Goal: Task Accomplishment & Management: Manage account settings

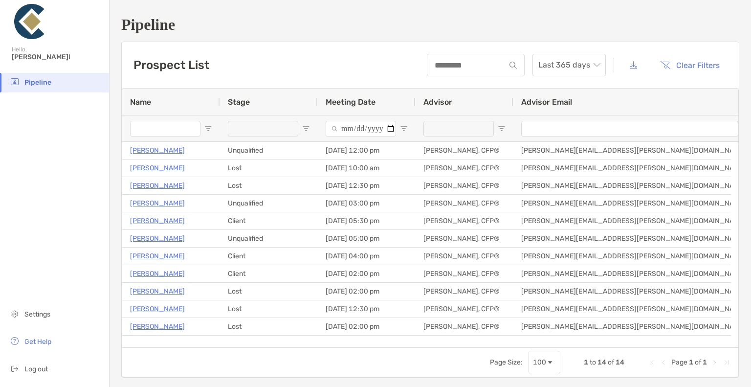
click at [336, 54] on div "Prospect List Last 365 days Clear Filters" at bounding box center [430, 65] width 617 height 46
click at [43, 143] on span "Settings" at bounding box center [37, 314] width 26 height 8
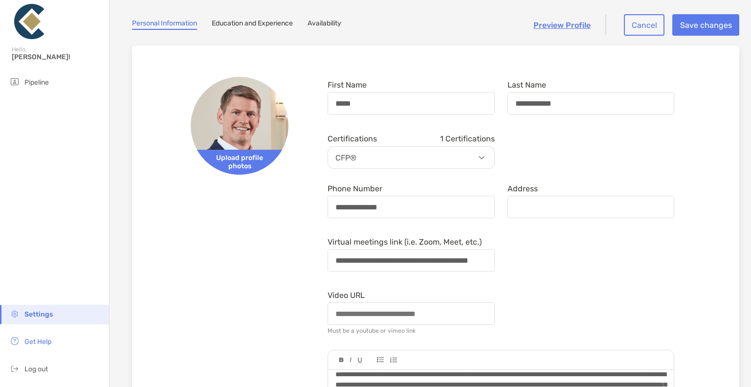
scroll to position [55, 0]
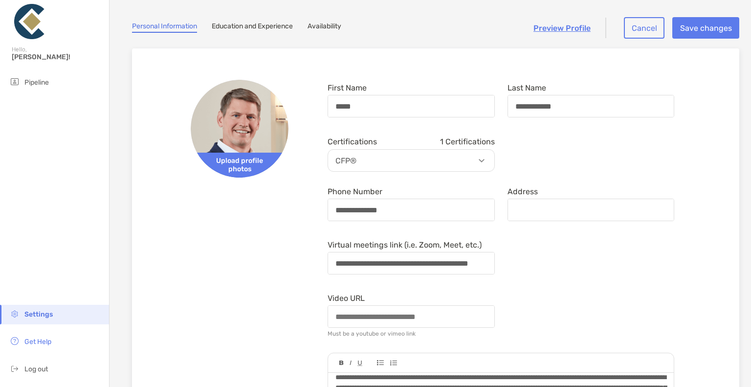
click at [329, 26] on link "Availability" at bounding box center [325, 27] width 34 height 11
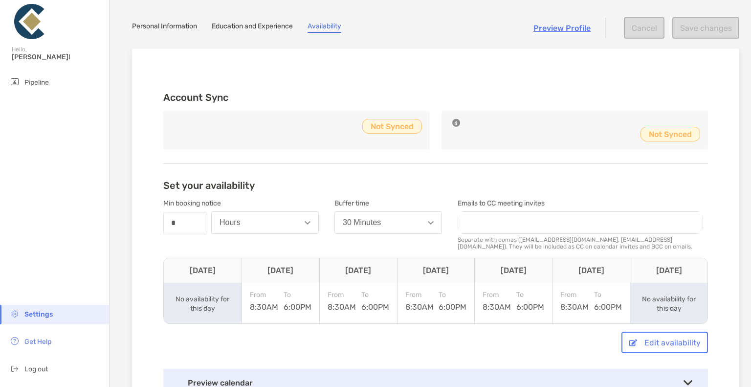
click at [373, 126] on p "Not Synced" at bounding box center [392, 126] width 43 height 12
click at [373, 128] on p "Not Synced" at bounding box center [670, 134] width 43 height 12
click at [373, 137] on p "Not Synced" at bounding box center [670, 134] width 43 height 12
click at [373, 123] on icon at bounding box center [456, 123] width 8 height 8
click at [373, 64] on div "Account Sync Not Synced Not Synced Set your availability Min booking notice num…" at bounding box center [436, 230] width 576 height 333
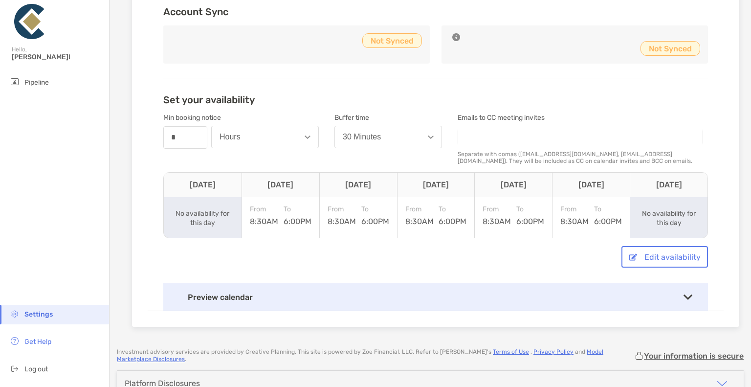
scroll to position [203, 0]
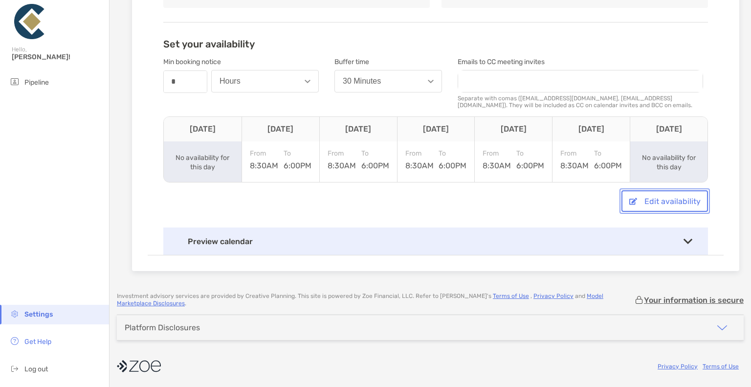
click at [373, 143] on button "Edit availability" at bounding box center [665, 201] width 87 height 22
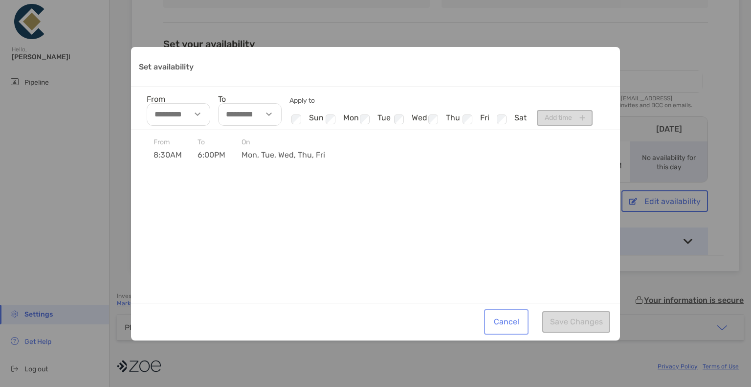
click at [373, 143] on button "Cancel" at bounding box center [506, 322] width 41 height 22
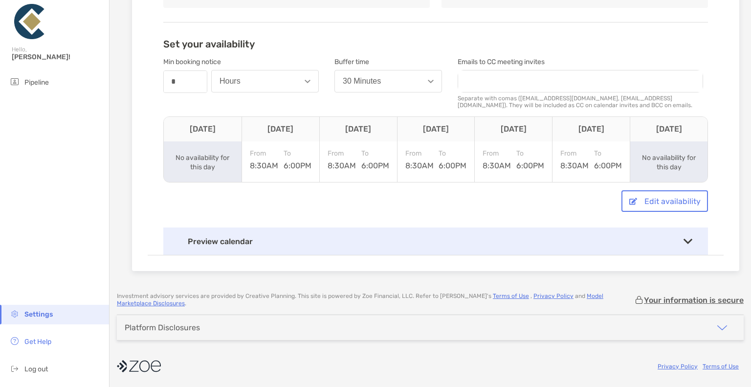
click at [373, 143] on div "Preview calendar" at bounding box center [435, 240] width 545 height 27
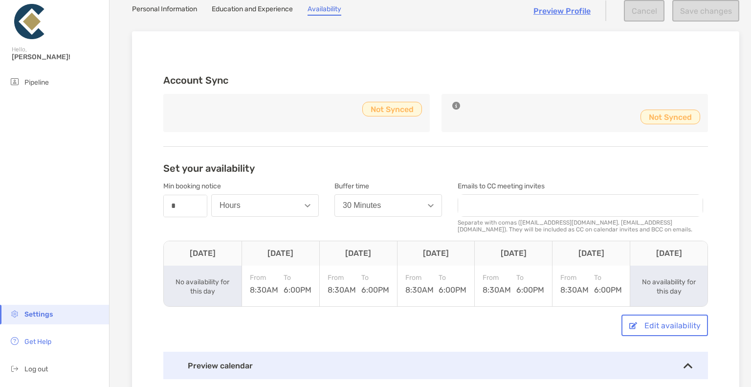
scroll to position [0, 0]
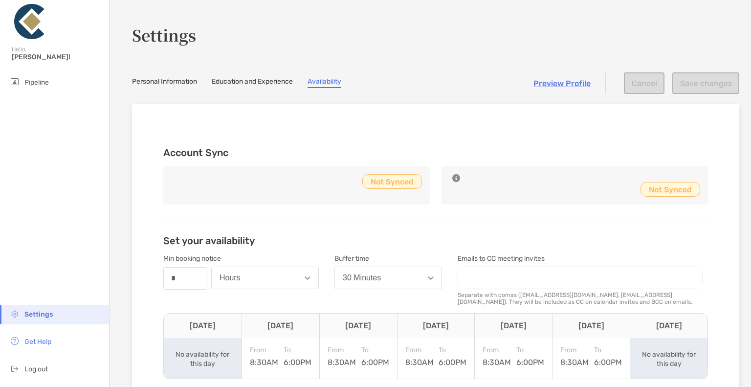
click at [373, 143] on p "Not Synced" at bounding box center [392, 182] width 43 height 12
click at [392, 181] on p "Not Synced" at bounding box center [392, 182] width 43 height 12
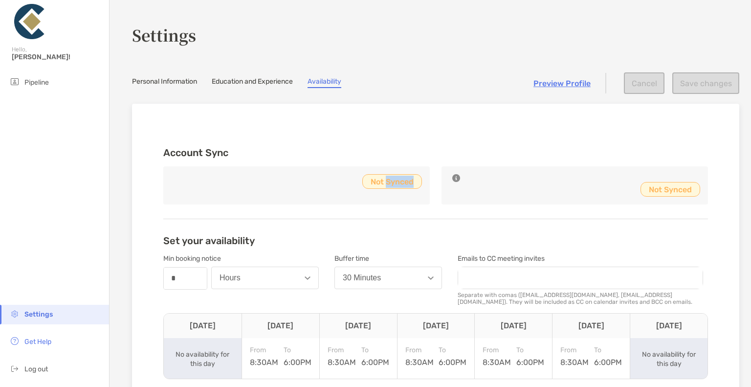
click at [392, 181] on p "Not Synced" at bounding box center [392, 182] width 43 height 12
click at [309, 188] on div "Not Synced" at bounding box center [296, 185] width 267 height 38
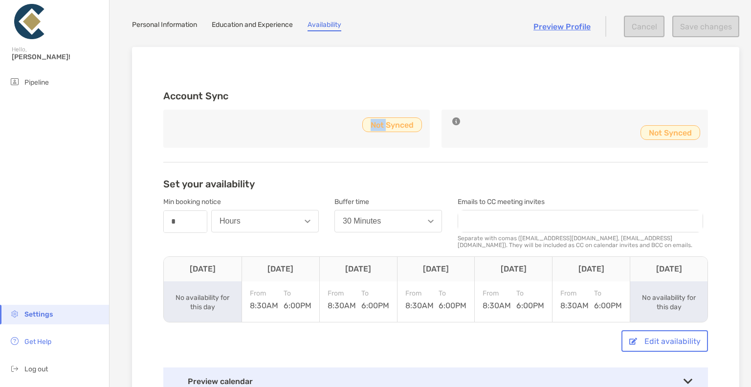
scroll to position [58, 0]
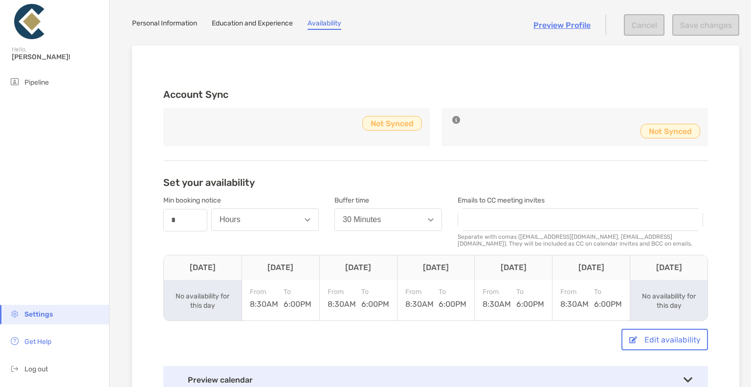
click at [273, 347] on div "Edit availability" at bounding box center [435, 340] width 545 height 22
click at [378, 125] on p "Not Synced" at bounding box center [392, 123] width 43 height 12
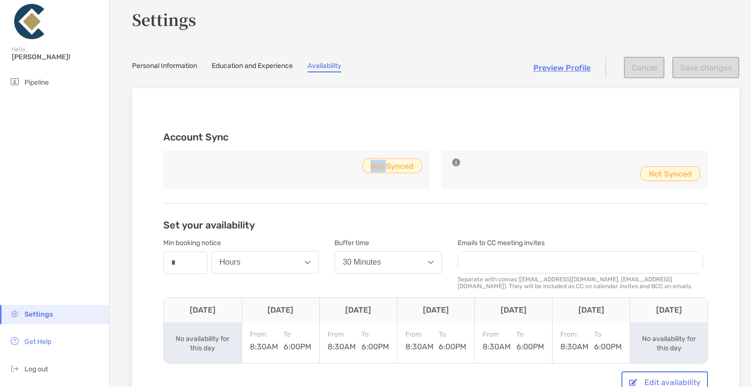
scroll to position [12, 0]
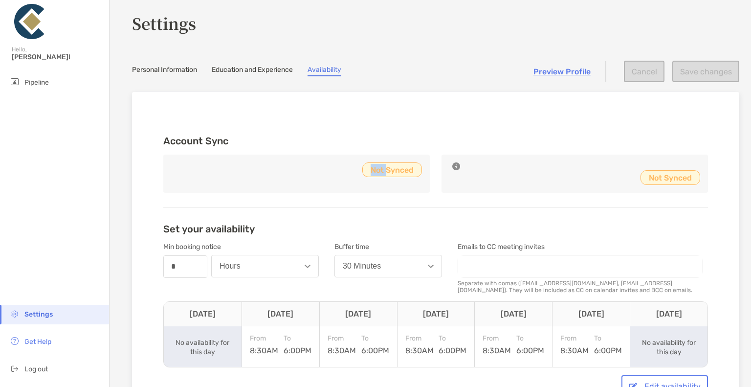
click at [559, 70] on link "Preview Profile" at bounding box center [562, 71] width 57 height 9
click at [392, 123] on div "Account Sync Not Synced Not Synced Set your availability Min booking notice num…" at bounding box center [436, 281] width 576 height 317
